Goal: Information Seeking & Learning: Learn about a topic

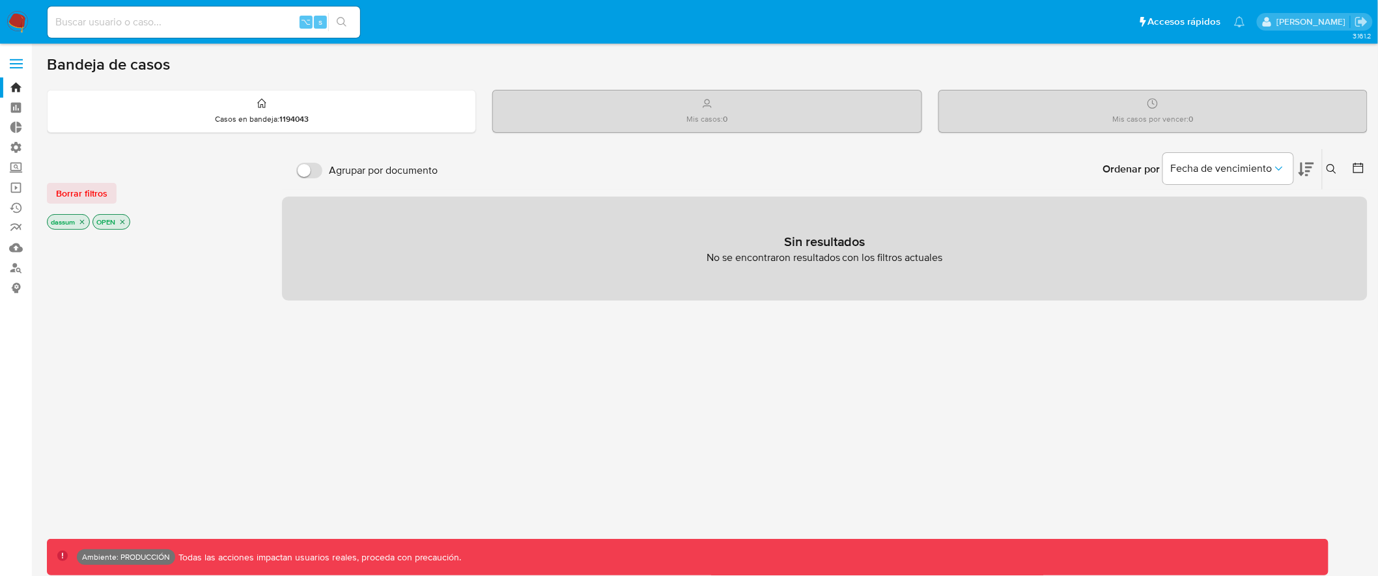
click at [23, 63] on label at bounding box center [16, 63] width 33 height 27
click at [0, 0] on input "checkbox" at bounding box center [0, 0] width 0 height 0
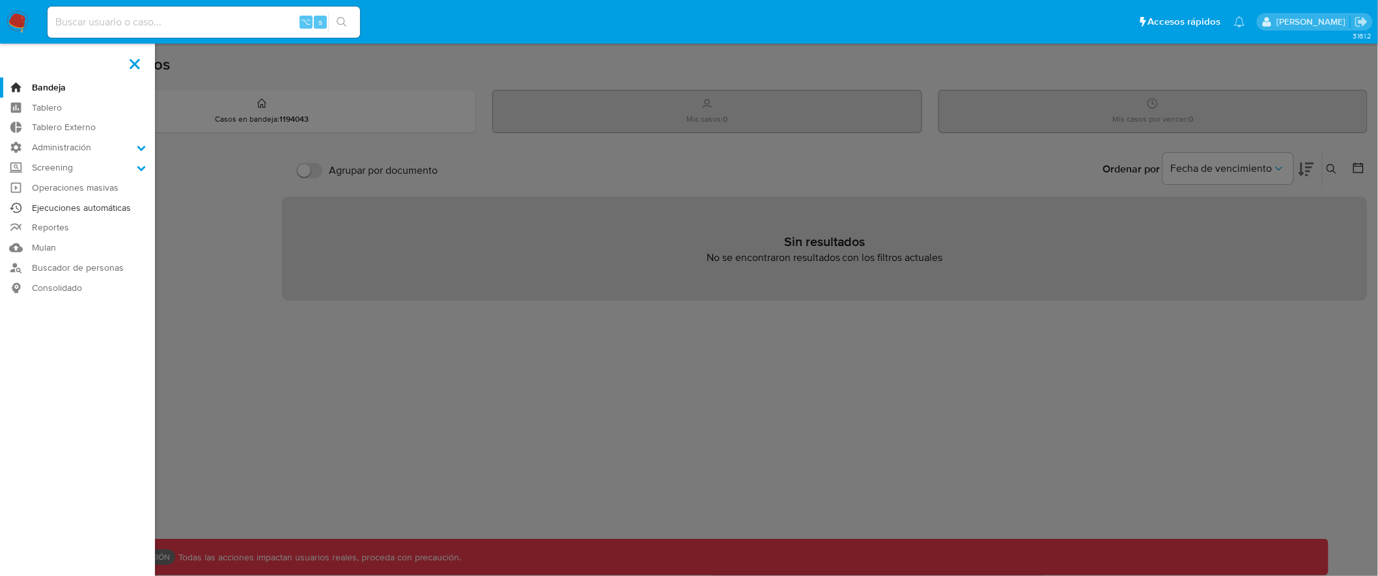
click at [115, 206] on link "Ejecuciones automáticas" at bounding box center [77, 208] width 155 height 20
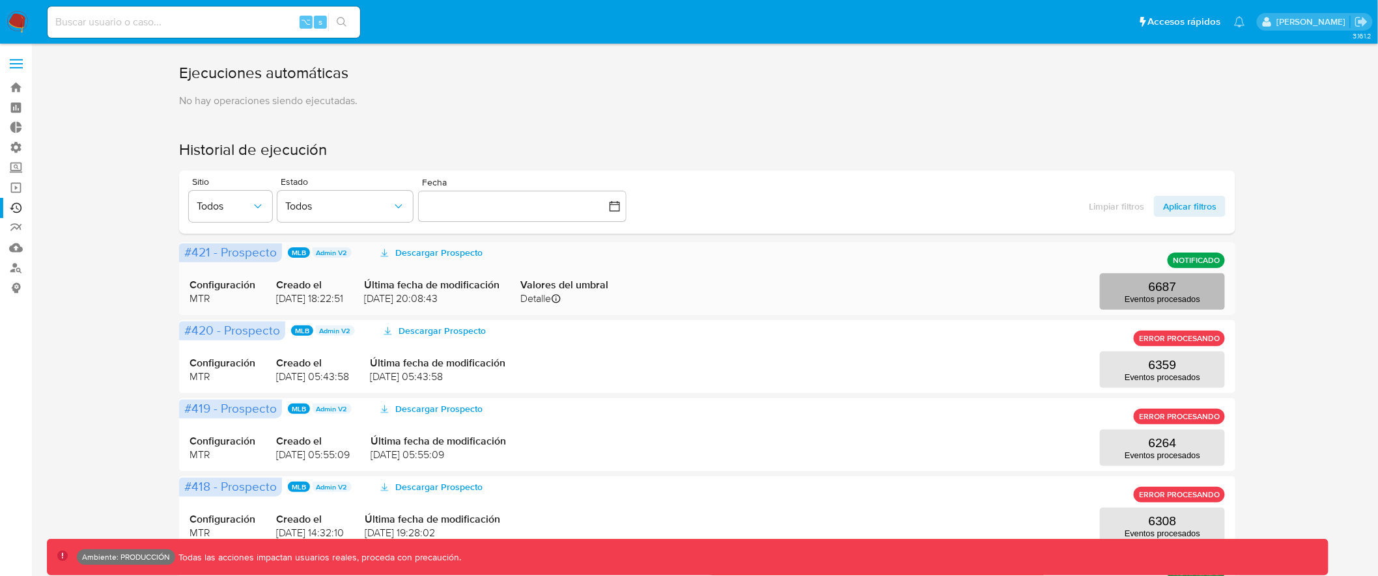
click at [1175, 288] on p "6687" at bounding box center [1163, 287] width 28 height 14
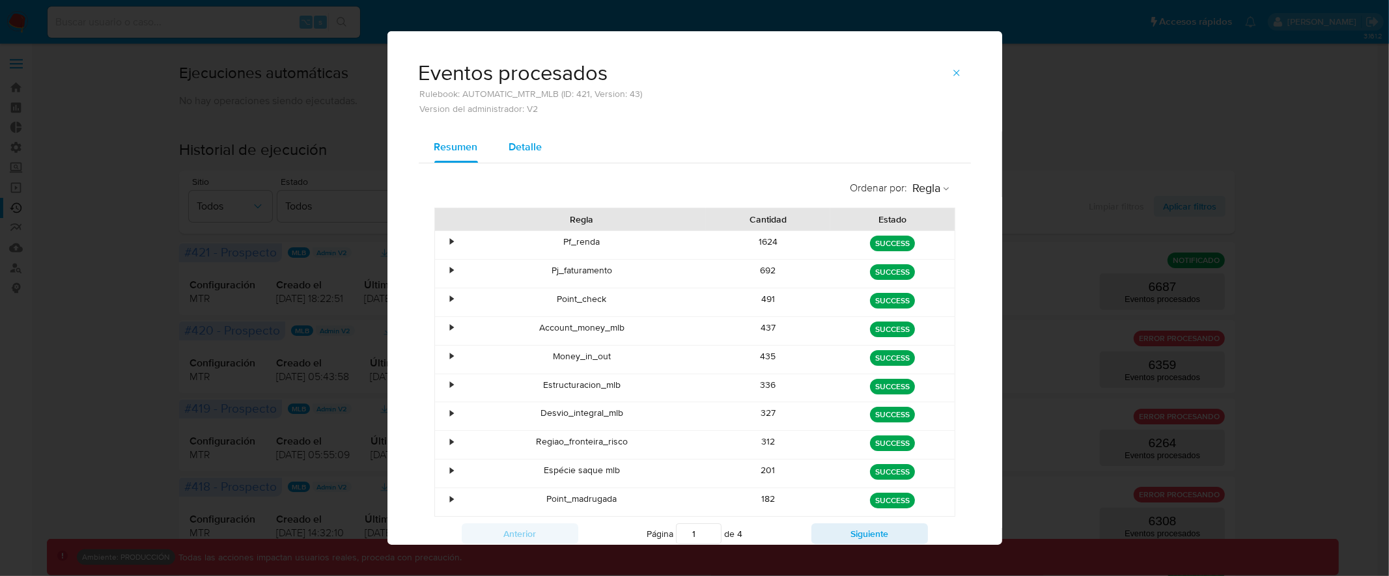
click at [518, 147] on span "Detalle" at bounding box center [525, 146] width 33 height 15
select select "10"
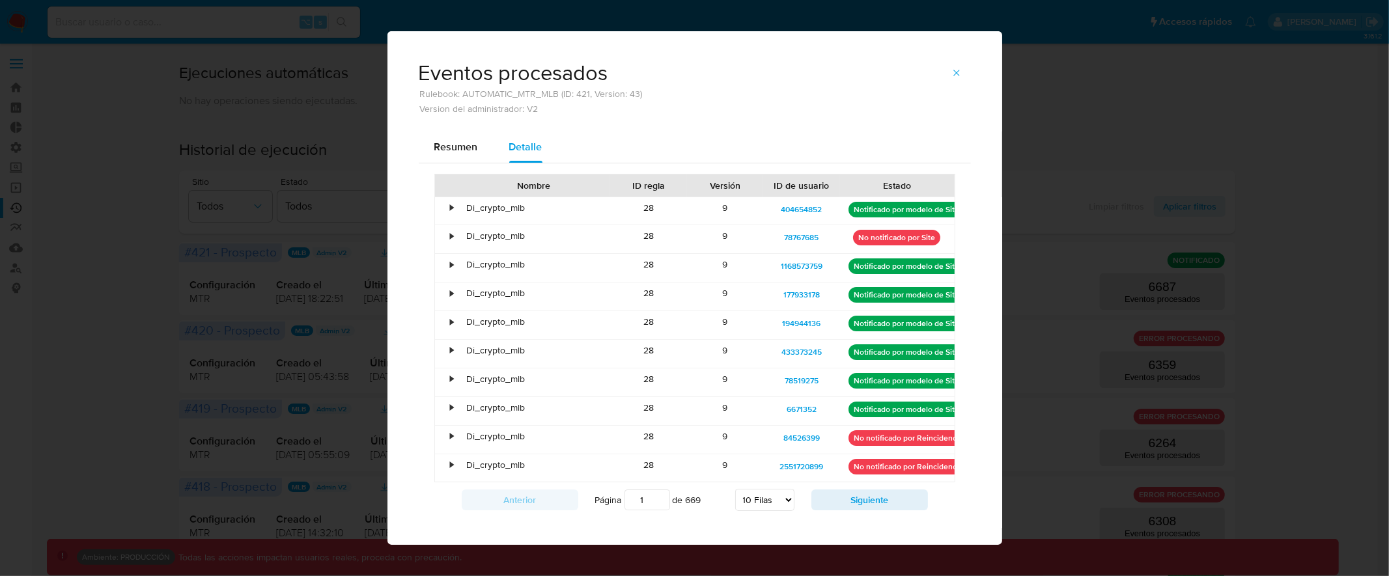
click at [449, 212] on div "•" at bounding box center [446, 211] width 23 height 28
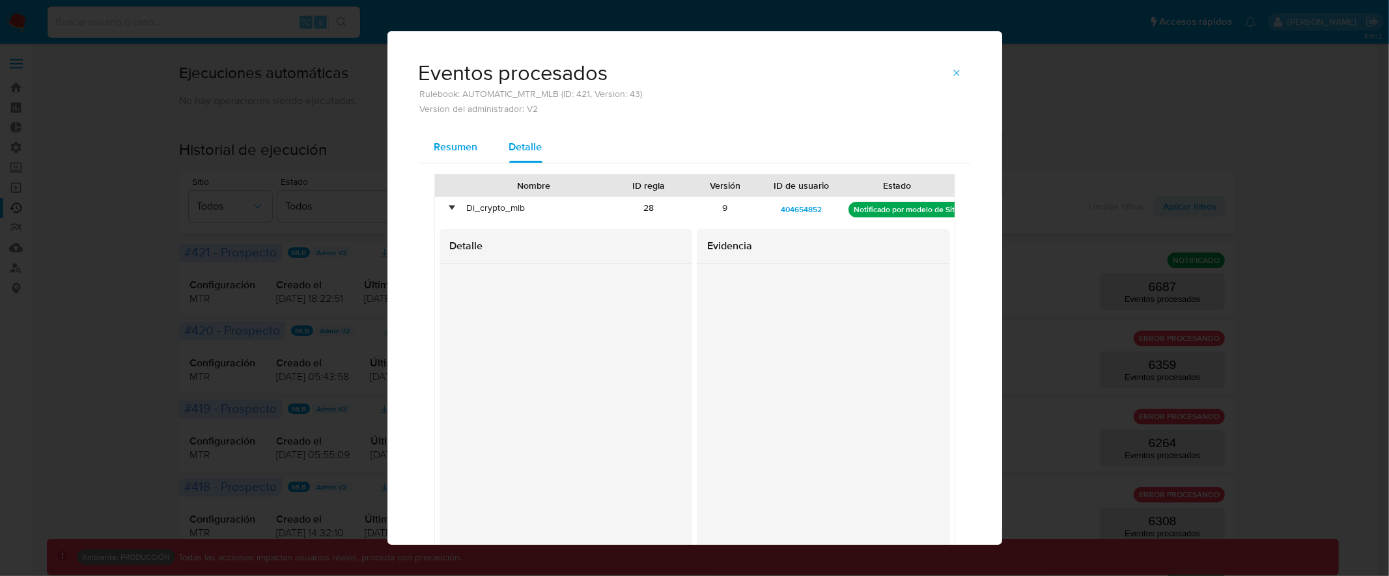
click at [454, 148] on span "Resumen" at bounding box center [456, 146] width 44 height 15
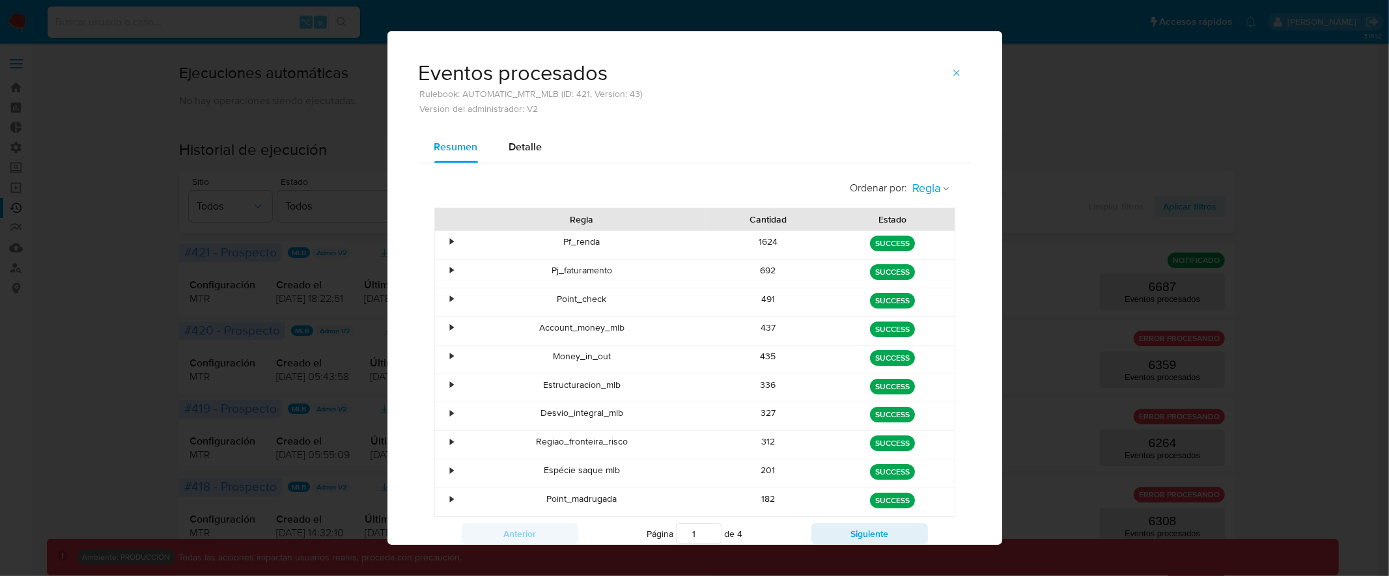
click at [942, 189] on icon "button" at bounding box center [946, 189] width 8 height 8
click at [924, 212] on span "Estado" at bounding box center [927, 216] width 31 height 13
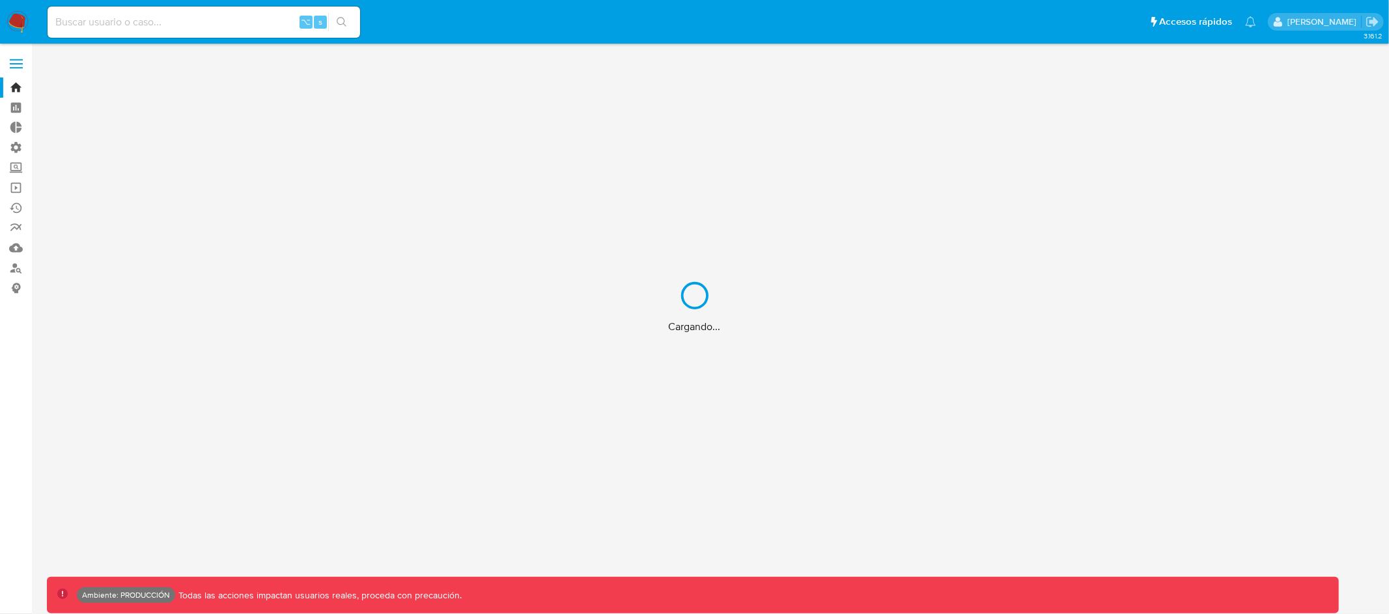
click at [228, 27] on div "Cargando..." at bounding box center [694, 307] width 1389 height 614
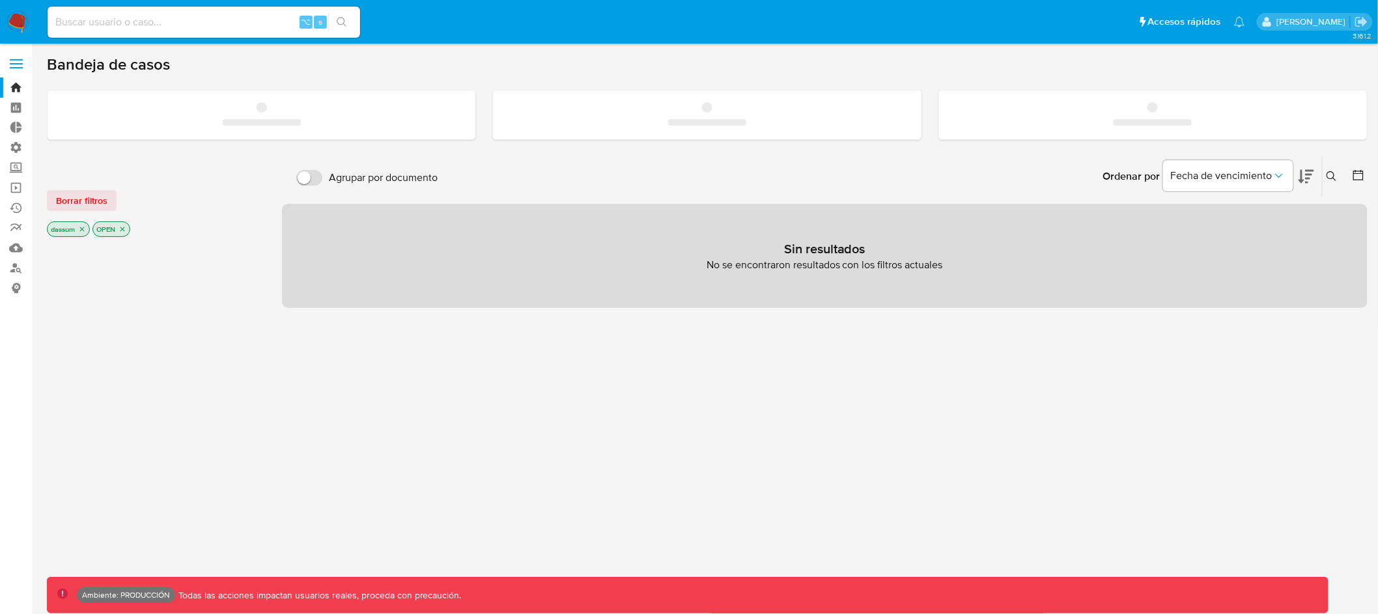
click at [238, 20] on input at bounding box center [204, 22] width 313 height 17
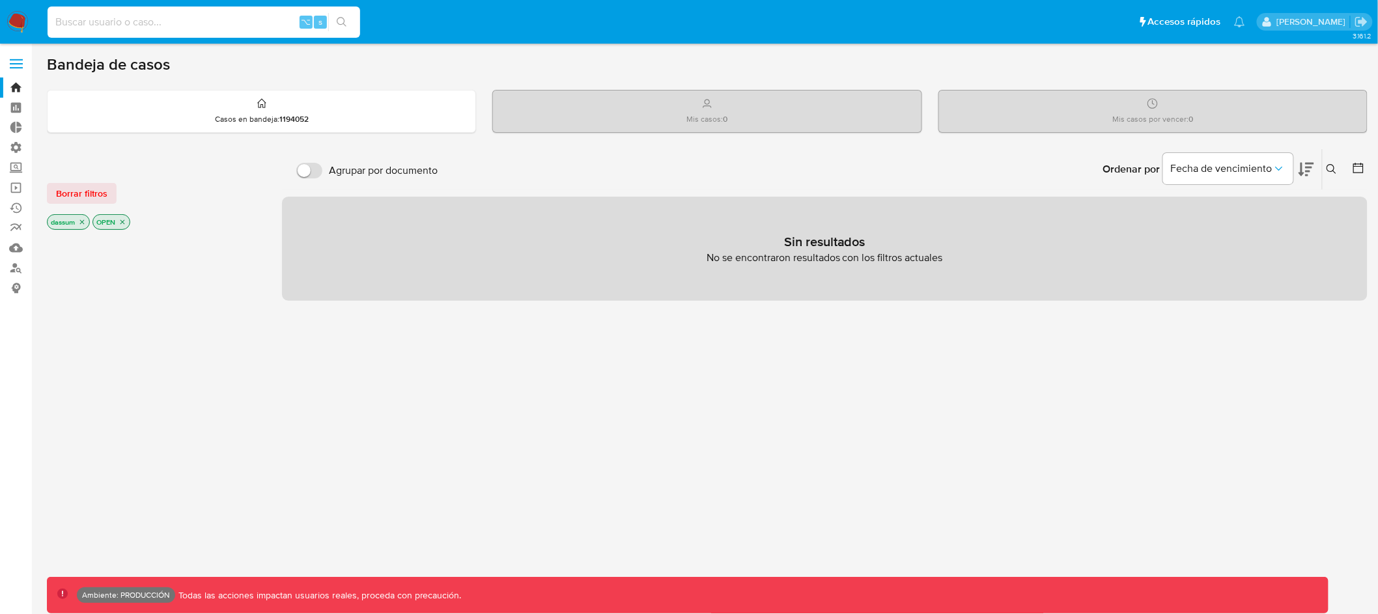
paste input "3kU0xgX89U354XIiMc8t3v2t"
type input "3kU0xgX89U354XIiMc8t3v2t"
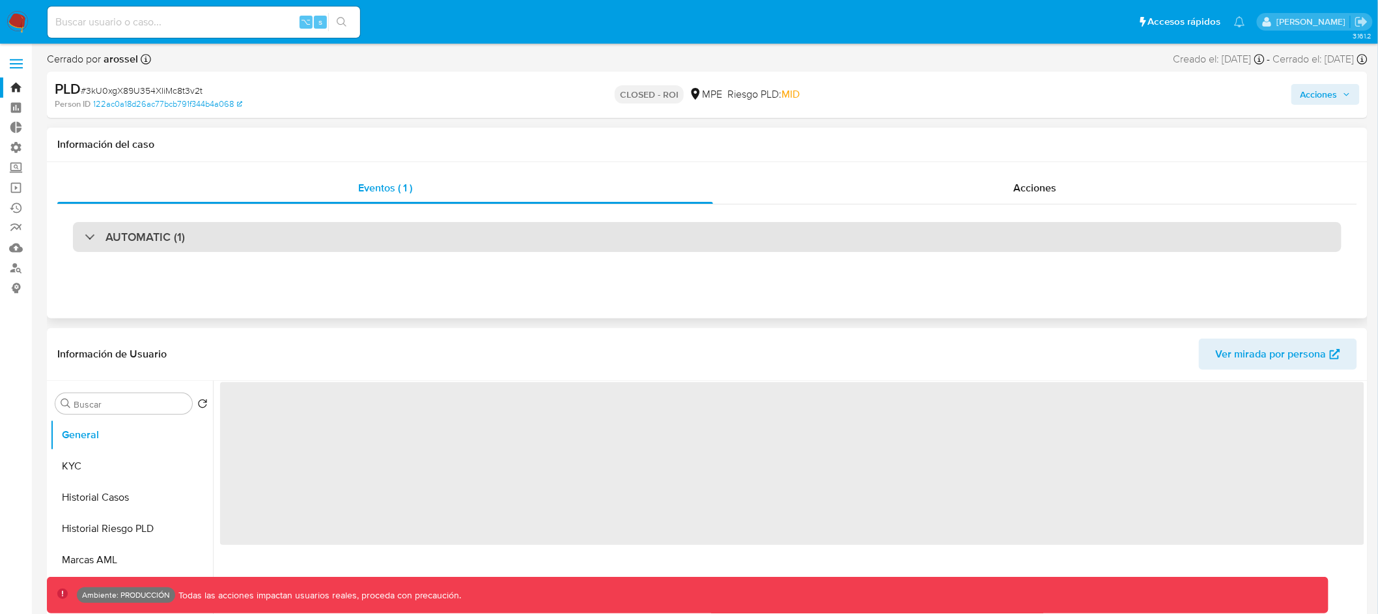
select select "10"
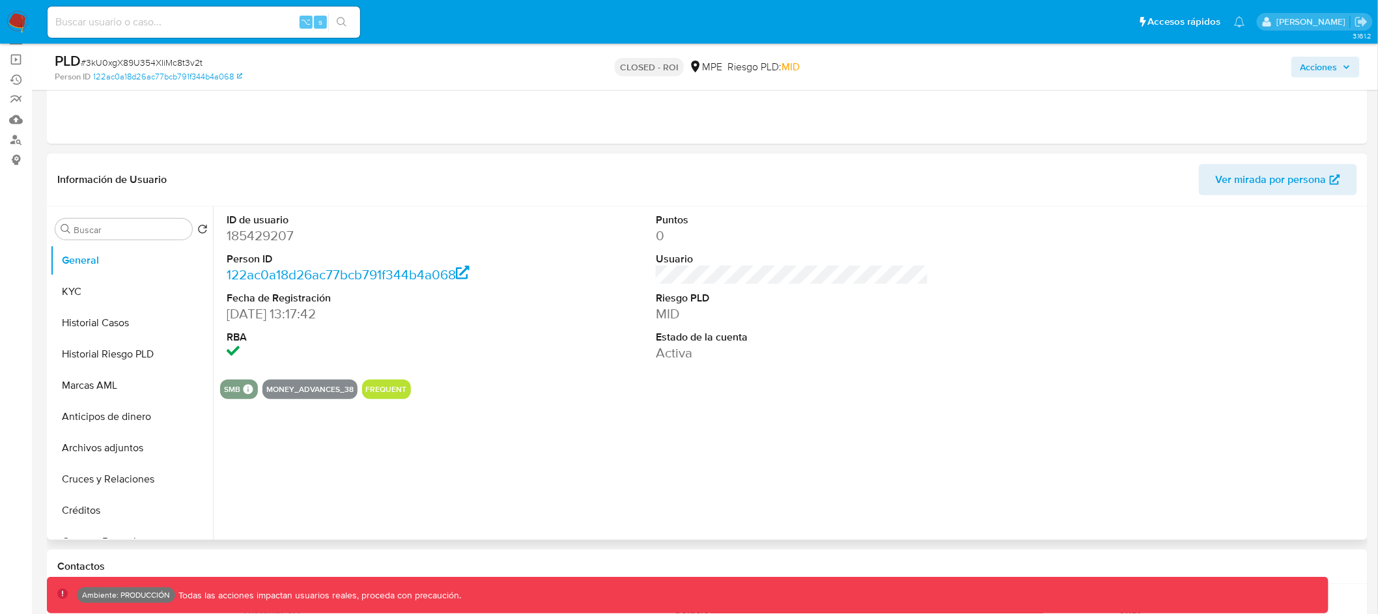
scroll to position [107, 0]
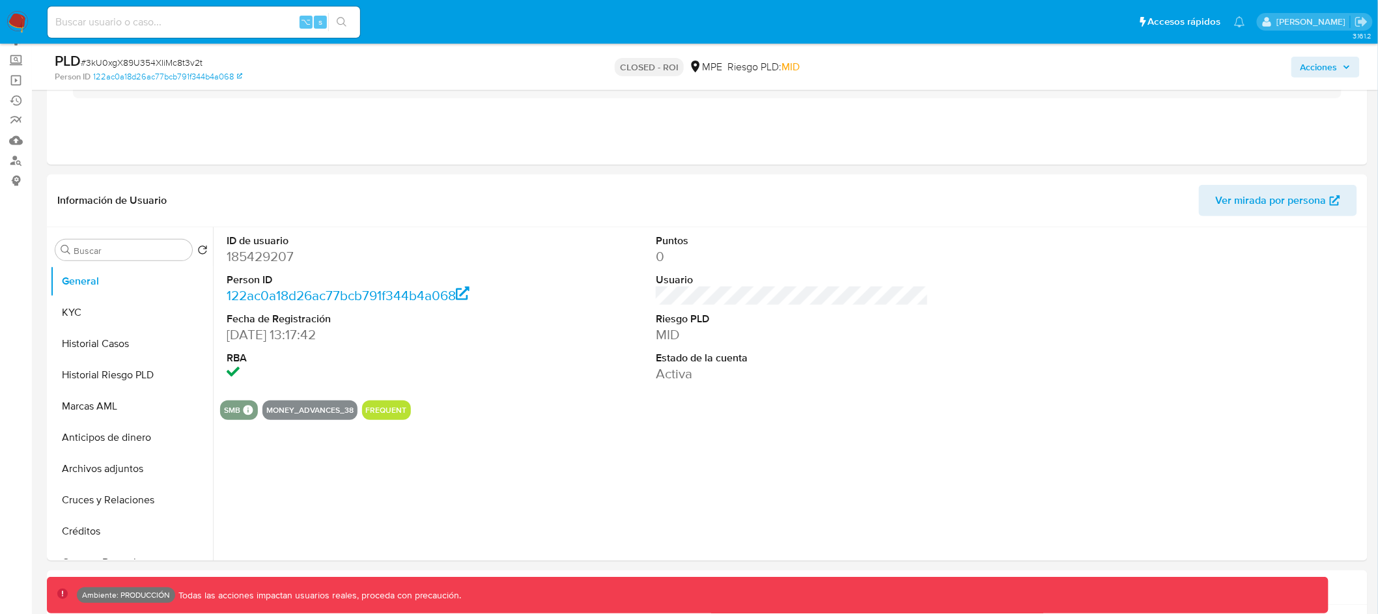
click at [208, 11] on div "⌥ s" at bounding box center [204, 22] width 313 height 31
click at [207, 18] on input at bounding box center [204, 22] width 313 height 17
paste input "1578634128"
type input "1578634128"
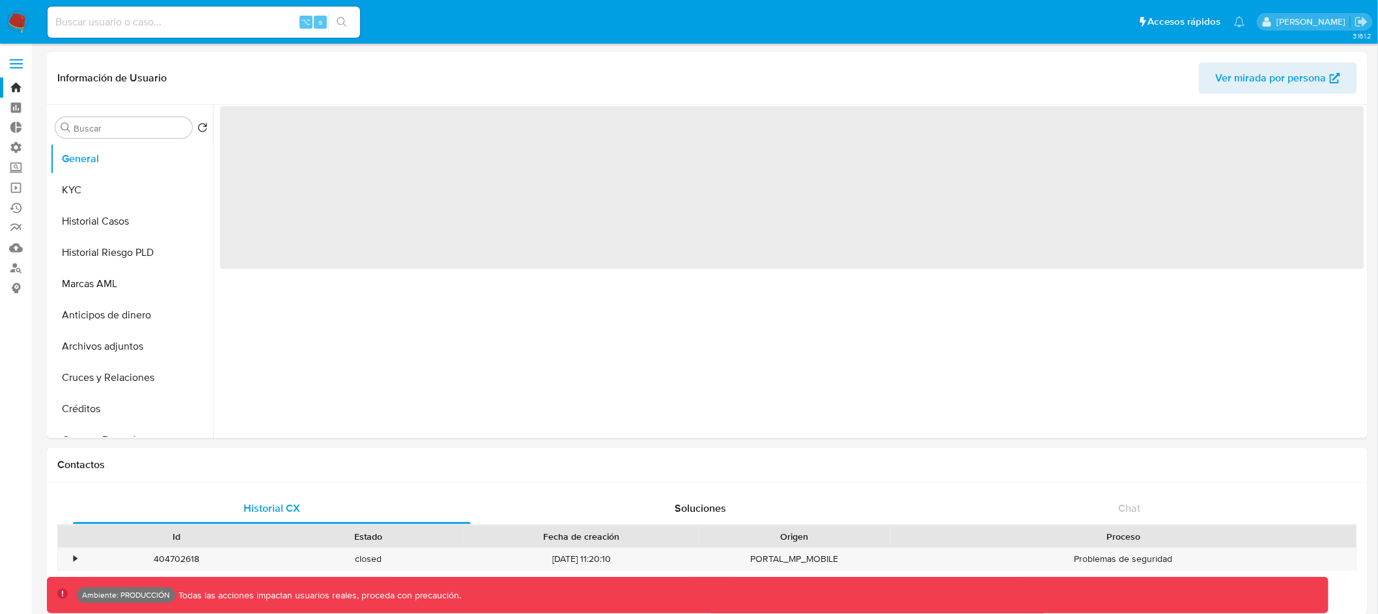
select select "10"
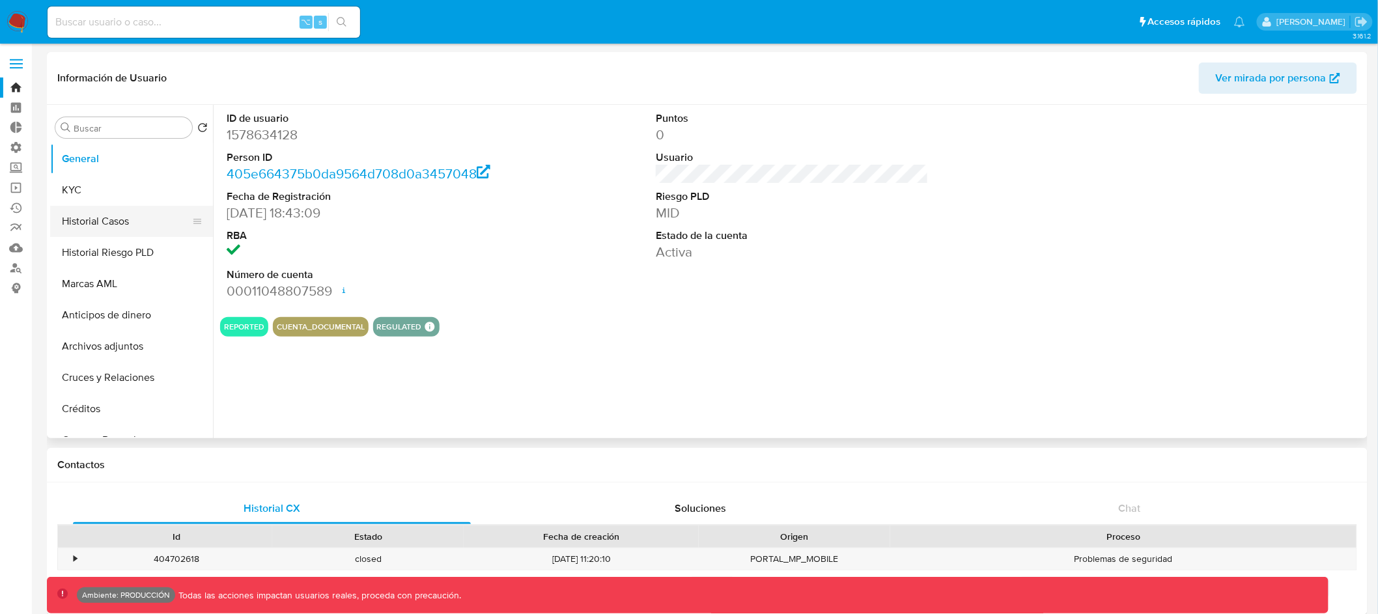
click at [137, 220] on button "Historial Casos" at bounding box center [126, 221] width 152 height 31
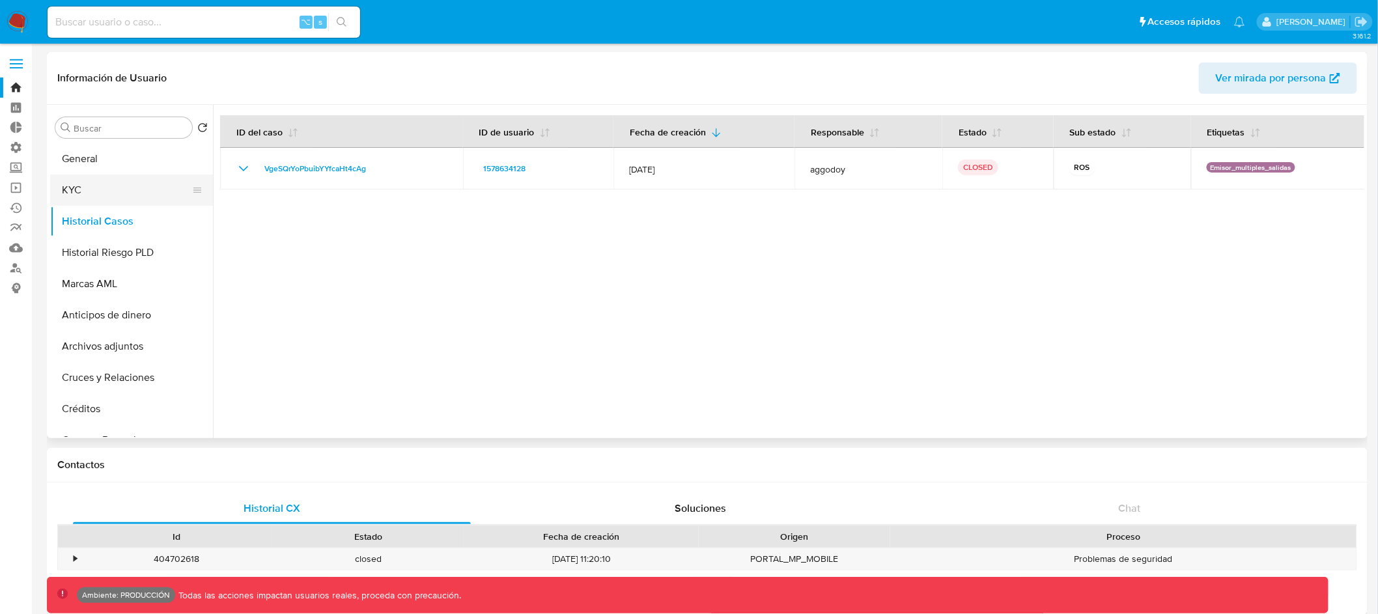
click at [107, 180] on button "KYC" at bounding box center [126, 190] width 152 height 31
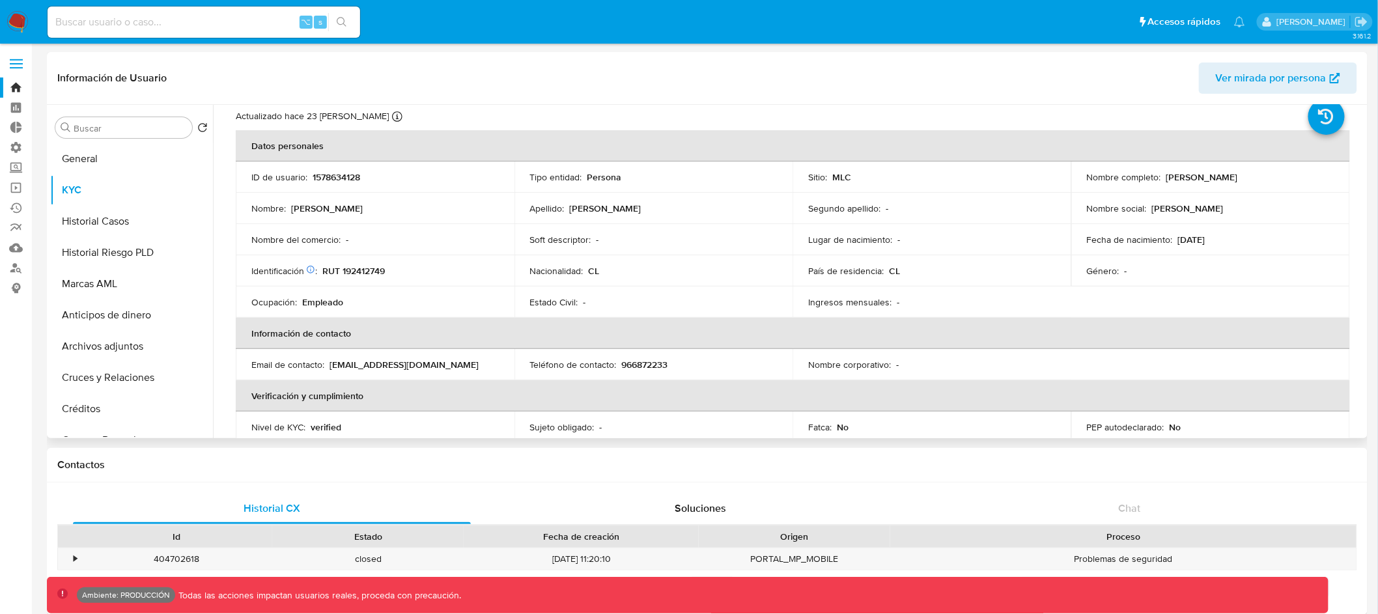
scroll to position [55, 0]
